Goal: Communication & Community: Answer question/provide support

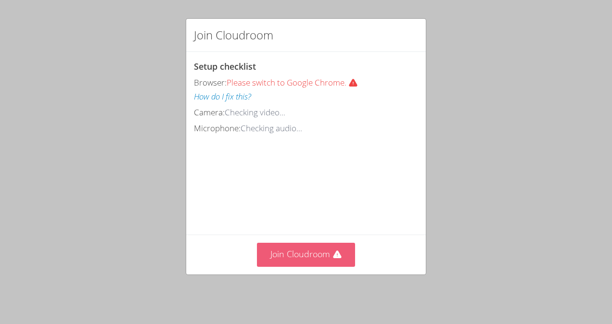
click at [325, 261] on button "Join Cloudroom" at bounding box center [306, 255] width 99 height 24
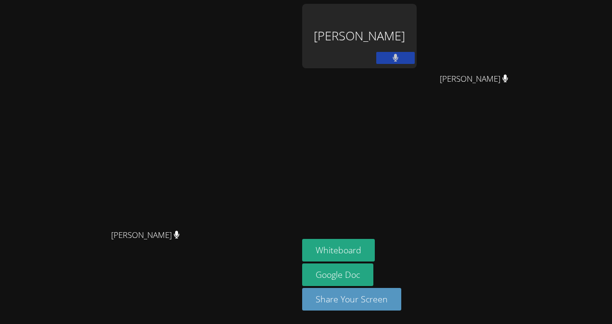
click at [221, 61] on video at bounding box center [149, 143] width 144 height 164
click at [415, 58] on button at bounding box center [395, 58] width 39 height 12
click at [415, 52] on button at bounding box center [395, 58] width 39 height 12
click at [417, 19] on div "[PERSON_NAME]" at bounding box center [359, 36] width 115 height 64
click at [417, 26] on div "[PERSON_NAME]" at bounding box center [359, 36] width 115 height 64
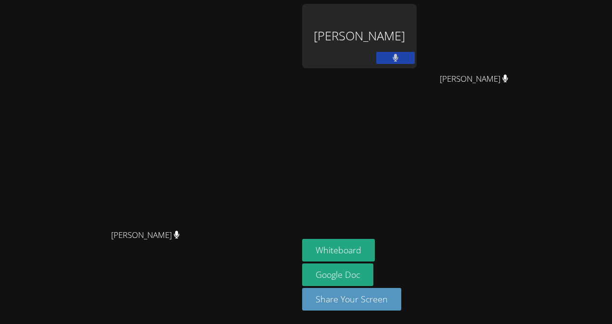
click at [417, 26] on div "[PERSON_NAME]" at bounding box center [359, 36] width 115 height 64
click at [417, 42] on div "[PERSON_NAME]" at bounding box center [359, 36] width 115 height 64
drag, startPoint x: 415, startPoint y: 297, endPoint x: 392, endPoint y: 300, distance: 23.3
drag, startPoint x: 392, startPoint y: 300, endPoint x: 381, endPoint y: 245, distance: 56.4
click at [375, 245] on button "Whiteboard" at bounding box center [338, 250] width 73 height 23
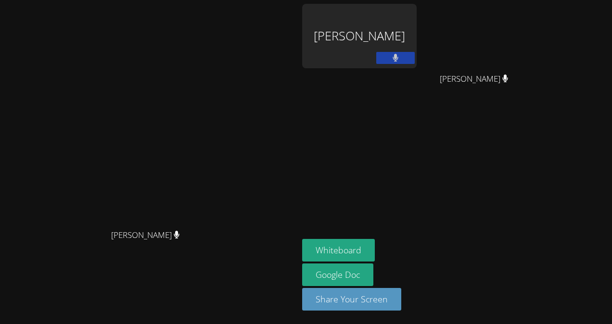
click at [405, 13] on div "[PERSON_NAME]" at bounding box center [359, 36] width 115 height 64
click at [403, 31] on div "[PERSON_NAME]" at bounding box center [359, 36] width 115 height 64
drag, startPoint x: 403, startPoint y: 31, endPoint x: 387, endPoint y: 38, distance: 17.5
click at [387, 38] on div "[PERSON_NAME]" at bounding box center [359, 36] width 115 height 64
click at [417, 33] on div "[PERSON_NAME]" at bounding box center [359, 36] width 115 height 64
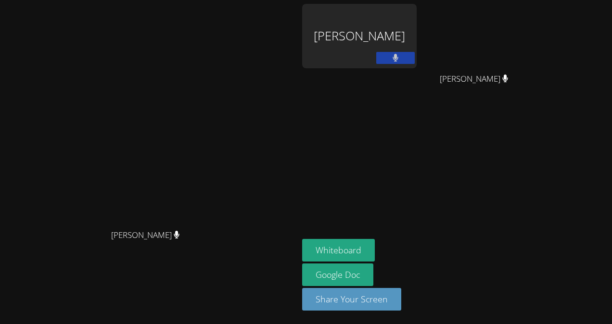
click at [417, 34] on div "[PERSON_NAME]" at bounding box center [359, 36] width 115 height 64
drag, startPoint x: 427, startPoint y: 34, endPoint x: 405, endPoint y: 26, distance: 23.7
click at [405, 26] on div "[PERSON_NAME]" at bounding box center [359, 36] width 115 height 64
click at [401, 298] on button "Share Your Screen" at bounding box center [351, 299] width 99 height 23
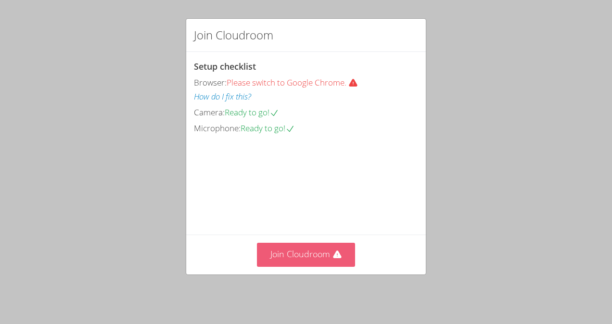
click at [307, 264] on button "Join Cloudroom" at bounding box center [306, 255] width 99 height 24
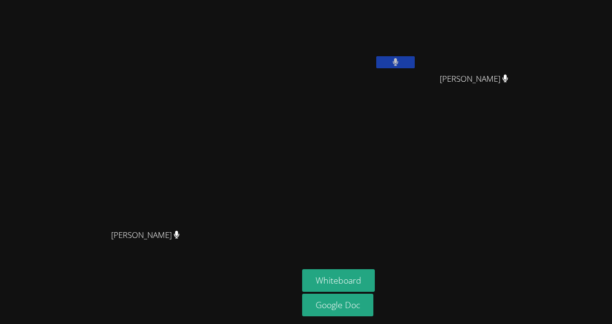
click at [377, 321] on aside "Nathaly Banegas Martinez Jose Moran Velasquez Jose Moran Velasquez Whiteboard G…" at bounding box center [418, 162] width 241 height 324
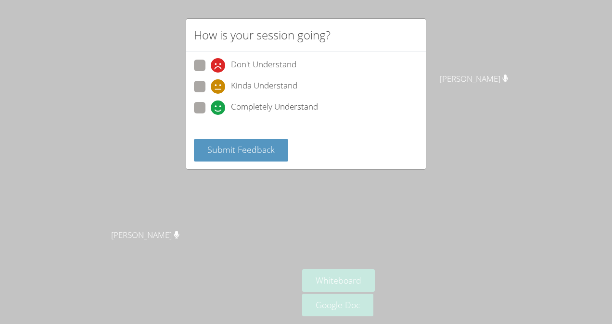
click at [211, 115] on span at bounding box center [211, 115] width 0 height 0
click at [211, 102] on input "Completely Understand" at bounding box center [215, 106] width 8 height 8
radio input "true"
click at [220, 156] on button "Submit Feedback" at bounding box center [241, 150] width 94 height 23
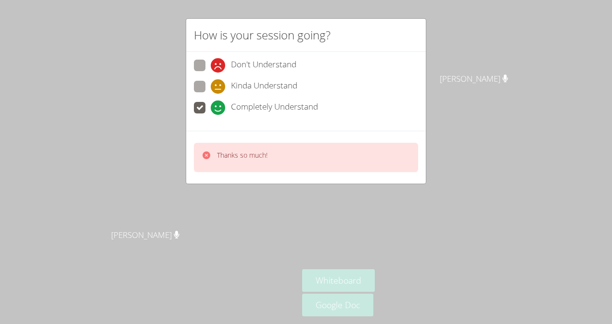
click at [245, 157] on p "Thanks so much!" at bounding box center [242, 156] width 51 height 10
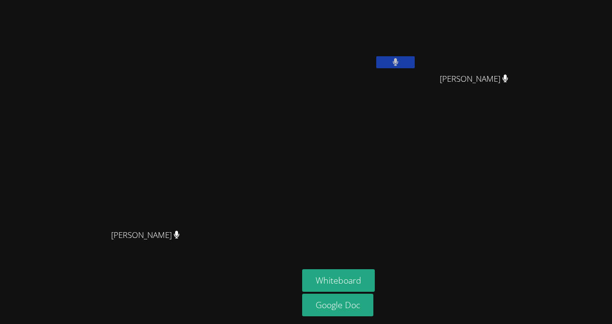
click at [415, 62] on button at bounding box center [395, 62] width 39 height 12
click at [77, 199] on video at bounding box center [149, 143] width 144 height 164
click at [77, 196] on video at bounding box center [149, 143] width 144 height 164
